Goal: Transaction & Acquisition: Download file/media

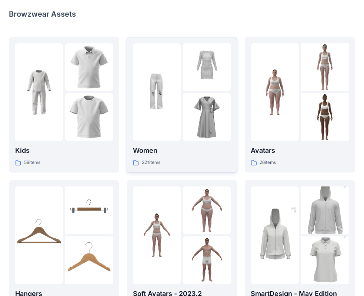
click at [202, 97] on img at bounding box center [207, 117] width 48 height 48
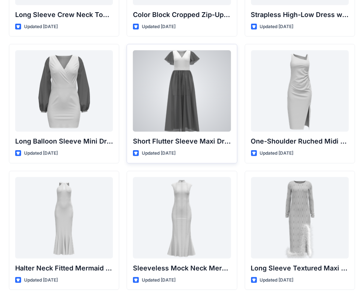
scroll to position [247, 0]
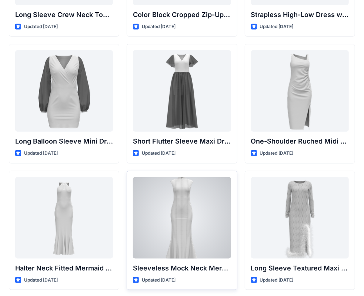
click at [195, 226] on div at bounding box center [182, 217] width 98 height 81
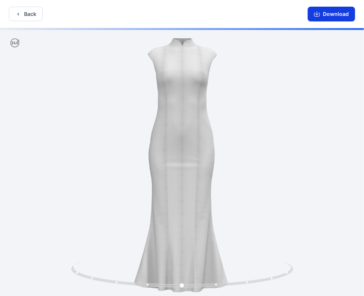
click at [341, 15] on button "Download" at bounding box center [331, 14] width 47 height 15
